Goal: Task Accomplishment & Management: Complete application form

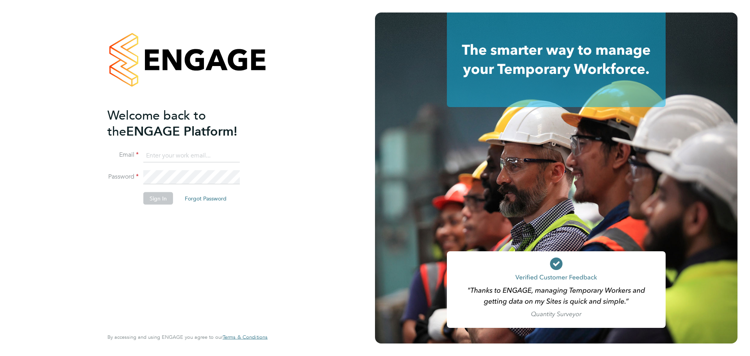
type input "abbie.ross@arcgroup.co.uk"
click at [161, 198] on button "Sign In" at bounding box center [158, 198] width 30 height 13
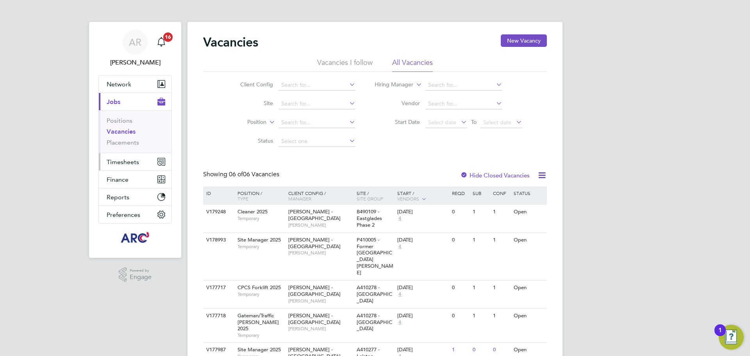
click at [136, 159] on span "Timesheets" at bounding box center [123, 161] width 32 height 7
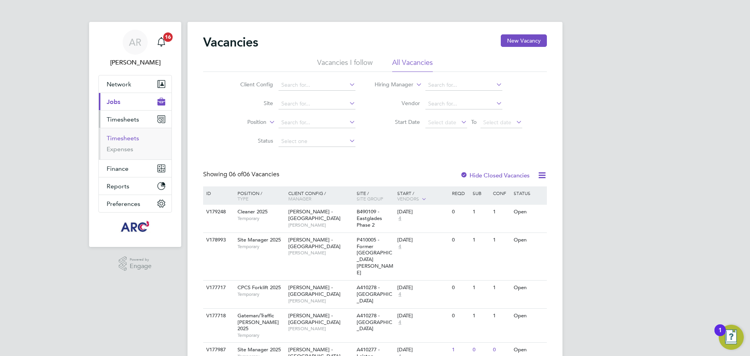
click at [130, 139] on link "Timesheets" at bounding box center [123, 137] width 32 height 7
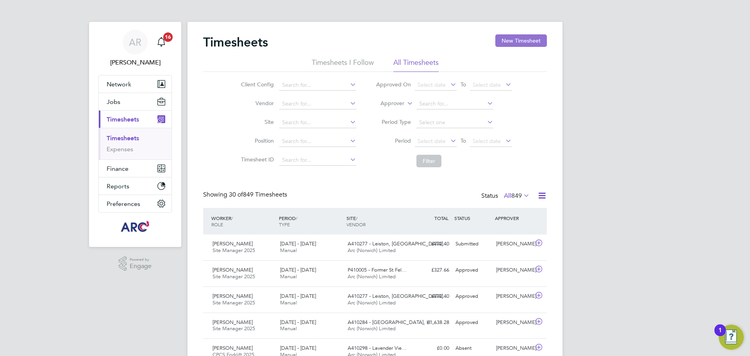
click at [510, 43] on button "New Timesheet" at bounding box center [521, 40] width 52 height 13
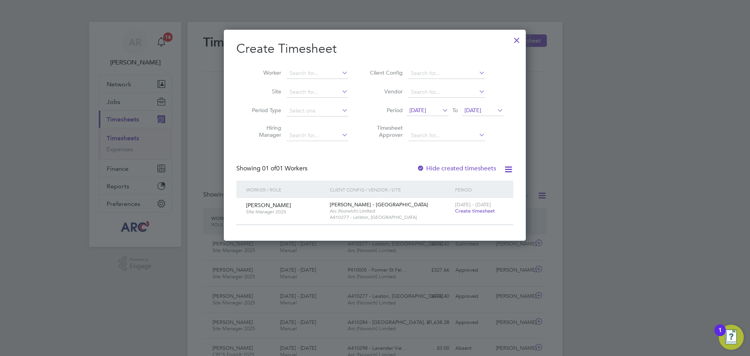
click at [426, 109] on span "[DATE]" at bounding box center [418, 110] width 17 height 7
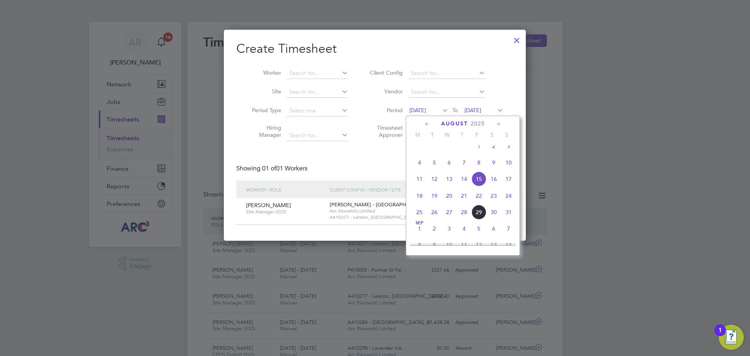
click at [494, 202] on span "23" at bounding box center [494, 195] width 15 height 15
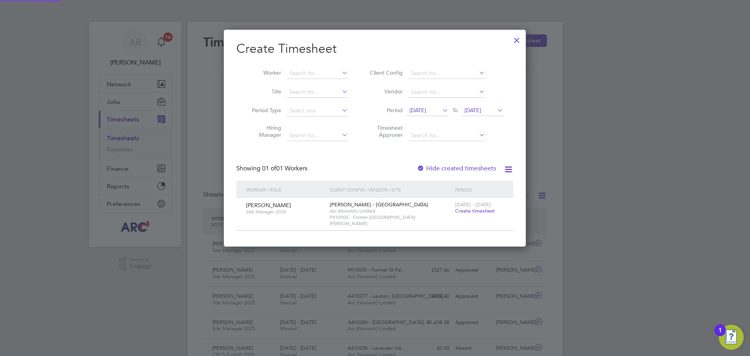
click at [481, 112] on span "[DATE]" at bounding box center [473, 110] width 17 height 7
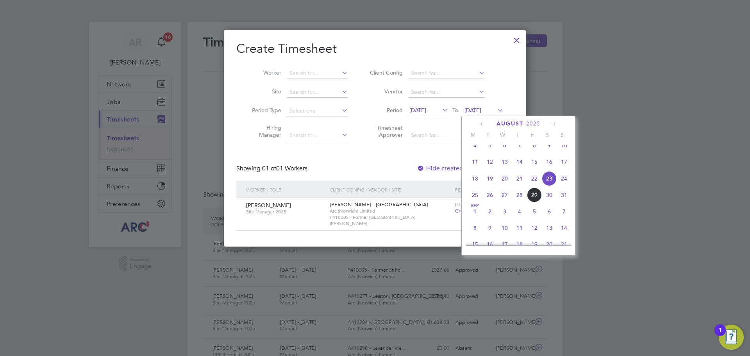
click at [415, 209] on span "Arc (Norwich) Limited" at bounding box center [391, 211] width 122 height 6
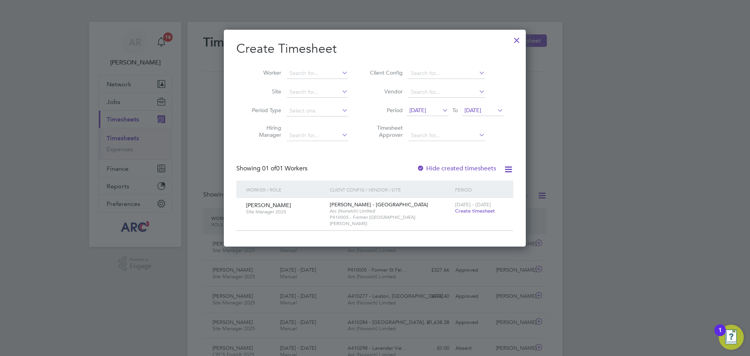
click at [467, 209] on span "Create timesheet" at bounding box center [475, 211] width 40 height 7
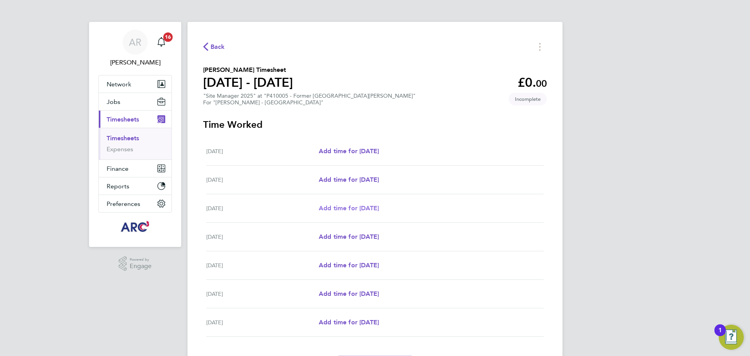
click at [347, 209] on span "Add time for [DATE]" at bounding box center [349, 207] width 60 height 7
select select "30"
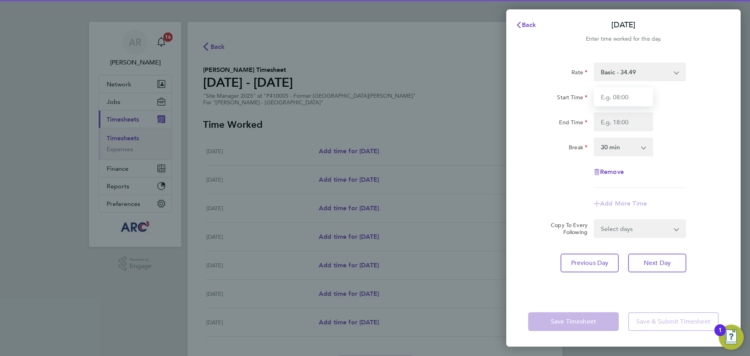
click at [628, 95] on input "Start Time" at bounding box center [623, 97] width 59 height 19
type input "07:30"
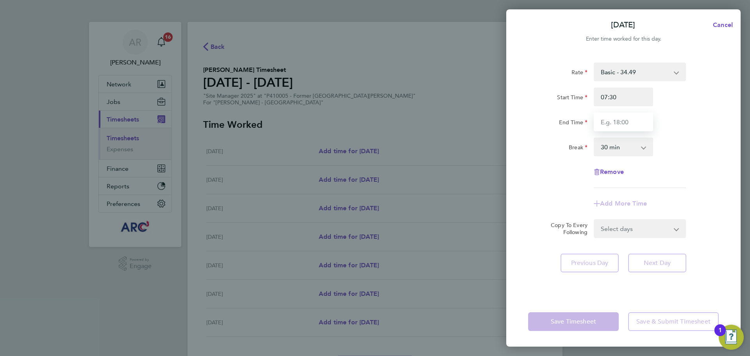
click at [619, 124] on input "End Time" at bounding box center [623, 122] width 59 height 19
click at [692, 162] on div "Rate Basic - 34.49 Start Time 07:30 End Time 17:30 Break 0 min 15 min 30 min 45…" at bounding box center [623, 125] width 191 height 125
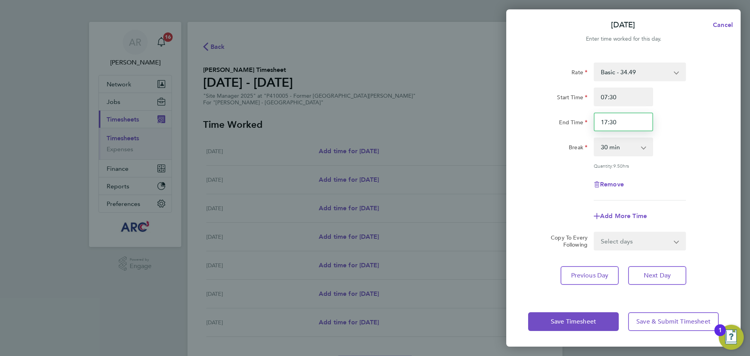
drag, startPoint x: 626, startPoint y: 119, endPoint x: 535, endPoint y: 119, distance: 91.8
click at [535, 119] on div "End Time 17:30" at bounding box center [623, 122] width 197 height 19
type input "18:00"
click at [701, 172] on div "Rate Basic - 34.49 Start Time 07:30 End Time 18:00 Break 0 min 15 min 30 min 45…" at bounding box center [623, 132] width 191 height 138
click at [653, 238] on select "Select days Day [DATE] [DATE] [DATE] [DATE]" at bounding box center [636, 241] width 82 height 17
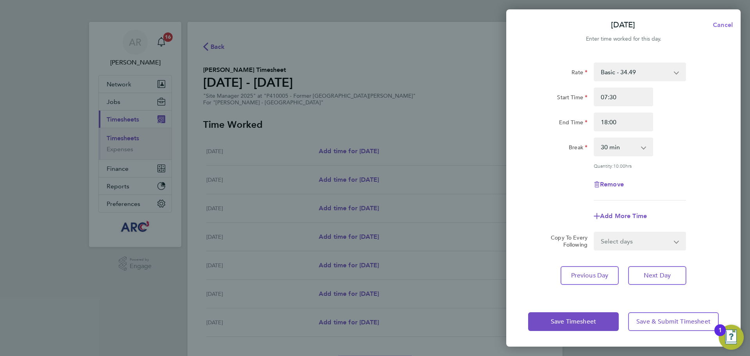
click at [723, 23] on span "Cancel" at bounding box center [722, 24] width 22 height 7
select select "30"
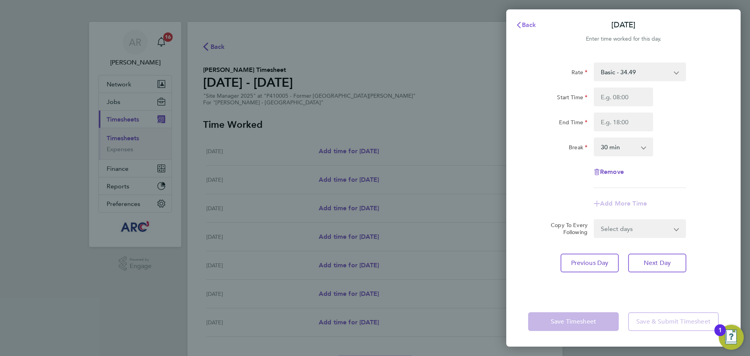
click at [536, 21] on button "Back" at bounding box center [526, 25] width 36 height 16
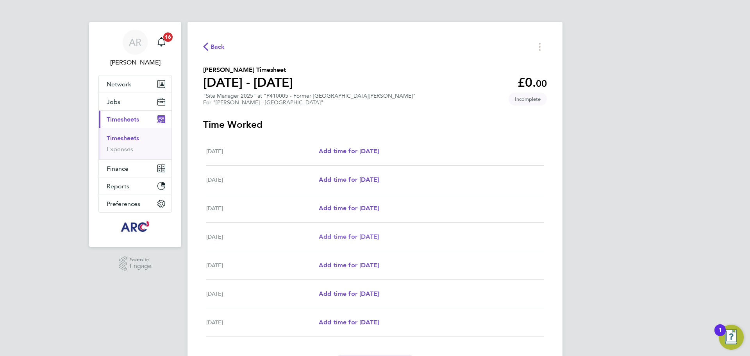
click at [361, 236] on span "Add time for [DATE]" at bounding box center [349, 236] width 60 height 7
select select "30"
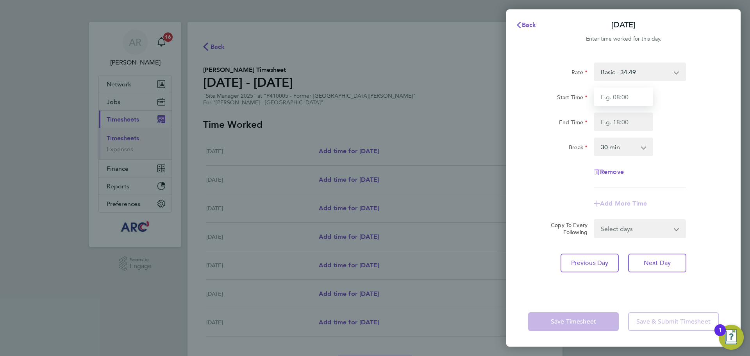
click at [634, 95] on input "Start Time" at bounding box center [623, 97] width 59 height 19
type input "07:30"
click at [614, 121] on input "End Time" at bounding box center [623, 122] width 59 height 19
click at [658, 121] on div "End Time 18:00" at bounding box center [623, 122] width 197 height 19
type input "18:00"
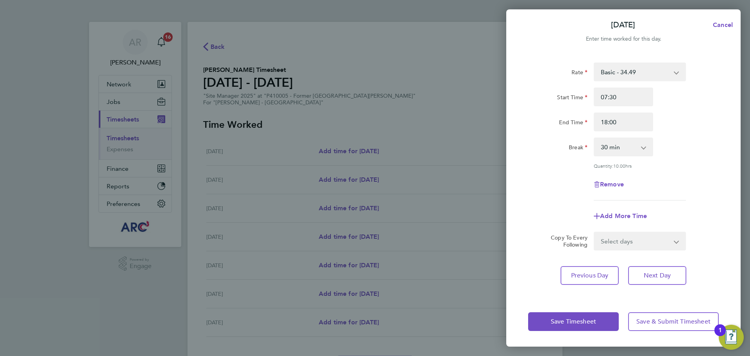
click at [686, 124] on div "End Time 18:00" at bounding box center [623, 122] width 197 height 19
click at [658, 235] on select "Select days Day [DATE] [DATE] [DATE]" at bounding box center [636, 241] width 82 height 17
select select "WED"
click at [595, 233] on select "Select days Day [DATE] [DATE] [DATE]" at bounding box center [636, 241] width 82 height 17
select select "[DATE]"
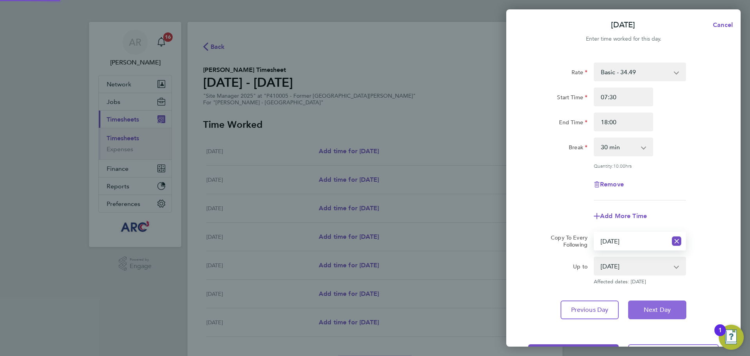
click at [664, 306] on span "Next Day" at bounding box center [657, 310] width 27 height 8
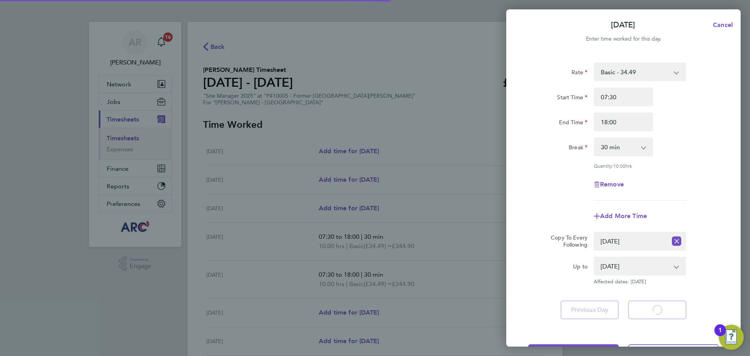
select select "30"
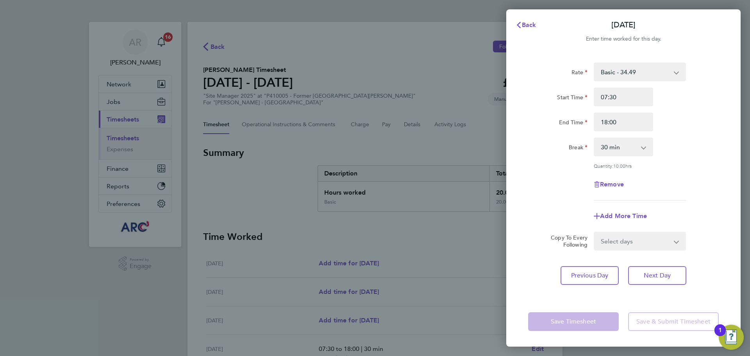
drag, startPoint x: 671, startPoint y: 242, endPoint x: 666, endPoint y: 248, distance: 7.3
click at [671, 242] on select "Select days Day [DATE] [DATE]" at bounding box center [636, 241] width 82 height 17
select select "THU"
click at [595, 233] on select "Select days Day [DATE] [DATE]" at bounding box center [636, 241] width 82 height 17
select select "[DATE]"
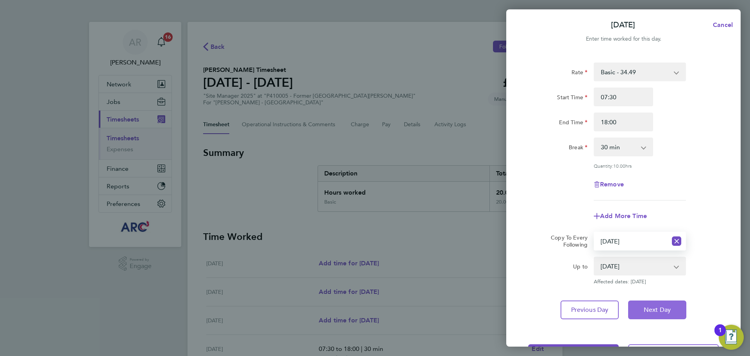
click at [670, 311] on span "Next Day" at bounding box center [657, 310] width 27 height 8
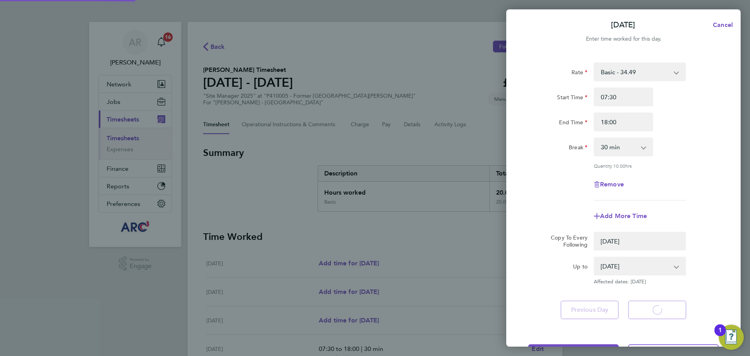
select select "0: null"
select select "30"
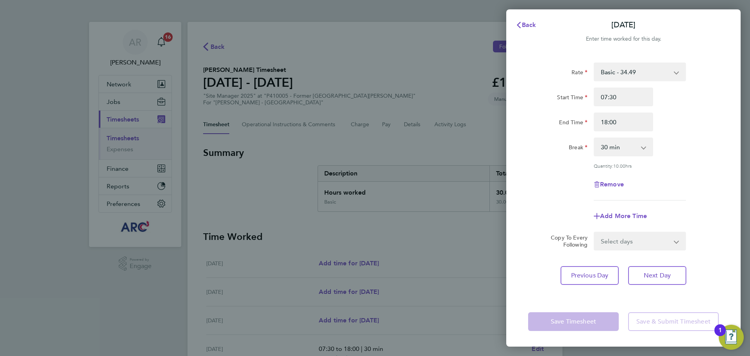
drag, startPoint x: 644, startPoint y: 235, endPoint x: 644, endPoint y: 246, distance: 11.3
click at [644, 235] on select "Select days [DATE]" at bounding box center [636, 241] width 82 height 17
select select "FRI"
click at [595, 233] on select "Select days [DATE]" at bounding box center [636, 241] width 82 height 17
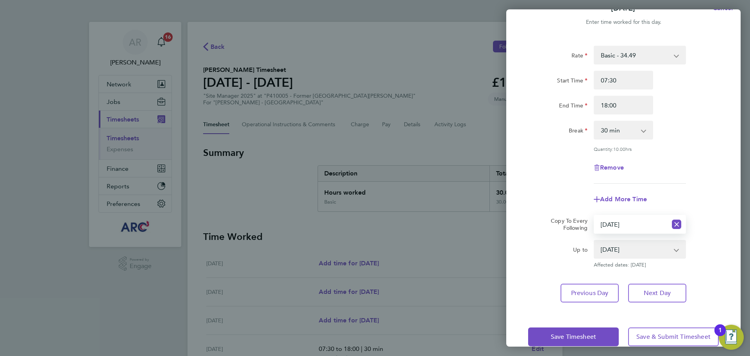
scroll to position [31, 0]
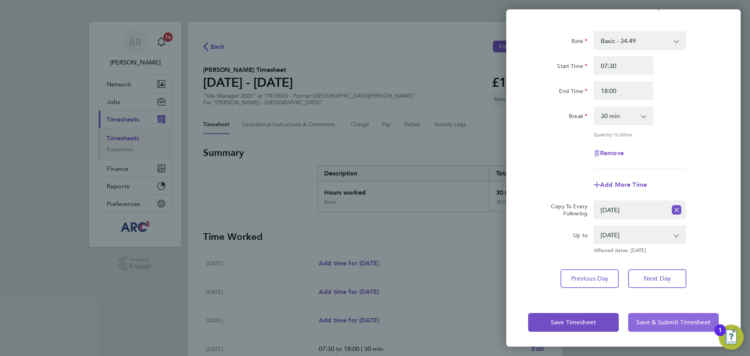
click at [673, 324] on span "Save & Submit Timesheet" at bounding box center [674, 322] width 74 height 8
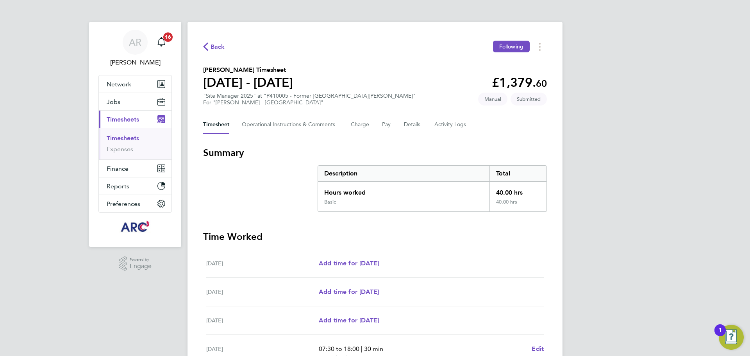
click at [217, 48] on span "Back" at bounding box center [218, 46] width 14 height 9
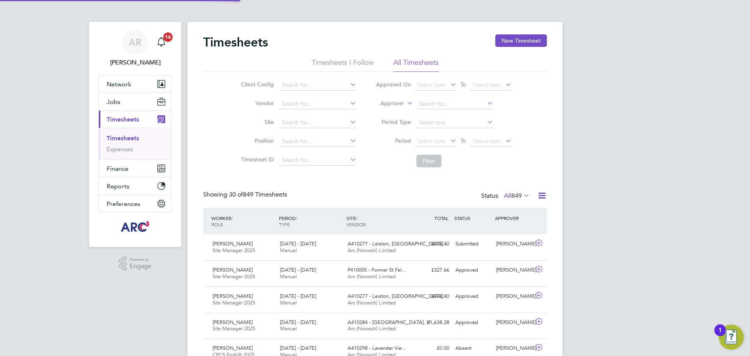
scroll to position [20, 68]
click at [130, 138] on link "Timesheets" at bounding box center [123, 137] width 32 height 7
